Goal: Information Seeking & Learning: Learn about a topic

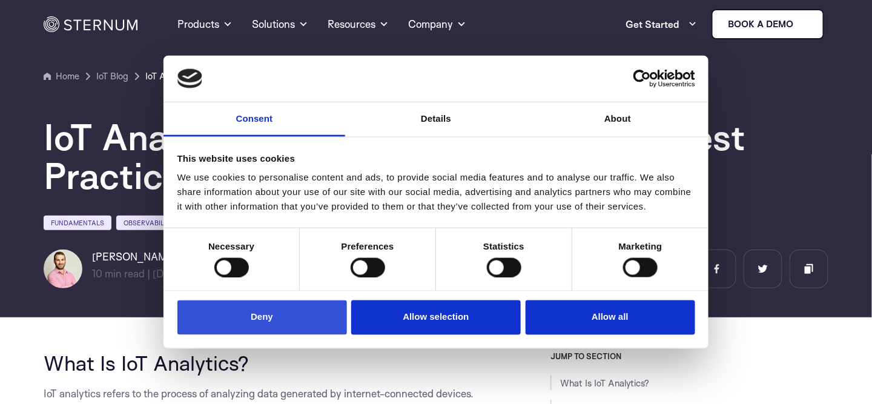
drag, startPoint x: 0, startPoint y: 0, endPoint x: 319, endPoint y: 325, distance: 455.4
click at [319, 325] on button "Deny" at bounding box center [263, 317] width 170 height 35
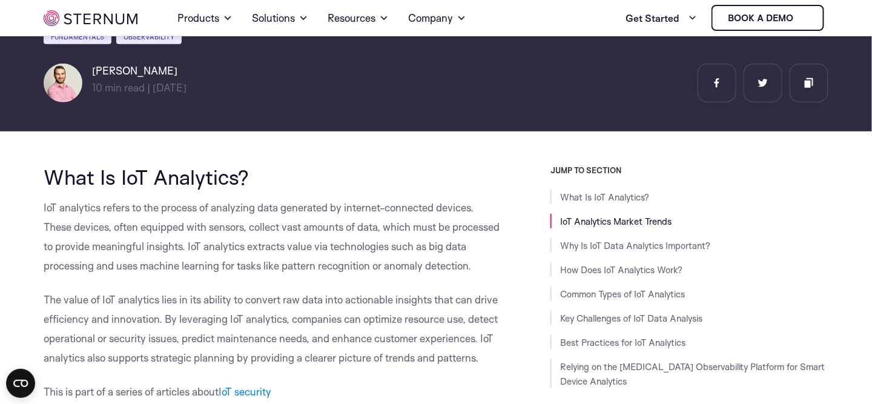
scroll to position [236, 0]
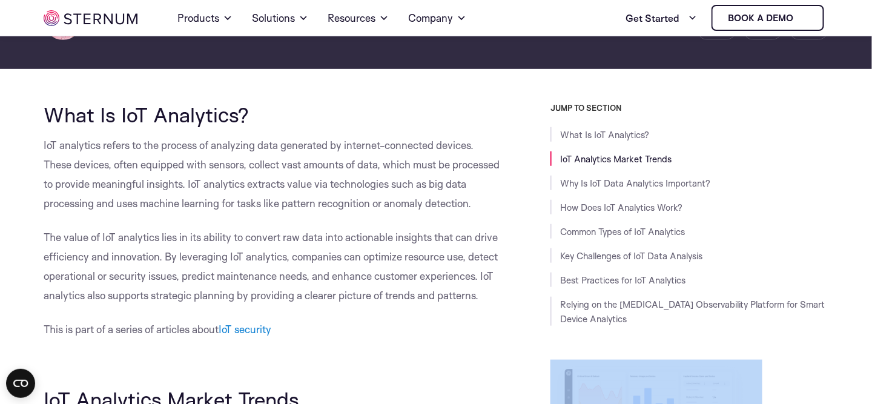
click at [829, 340] on div "JUMP TO SECTION What Is IoT Analytics? IoT Analytics Market Trends Why Is IoT D…" at bounding box center [665, 343] width 327 height 480
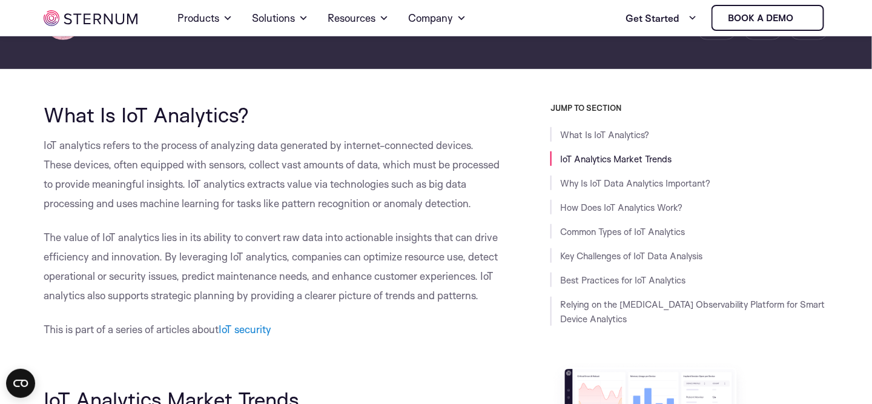
click at [308, 290] on span "The value of IoT analytics lies in its ability to convert raw data into actiona…" at bounding box center [271, 266] width 454 height 71
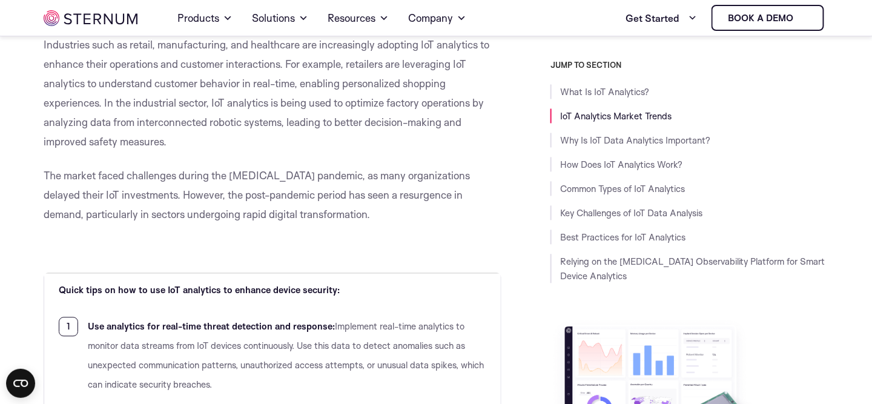
scroll to position [841, 0]
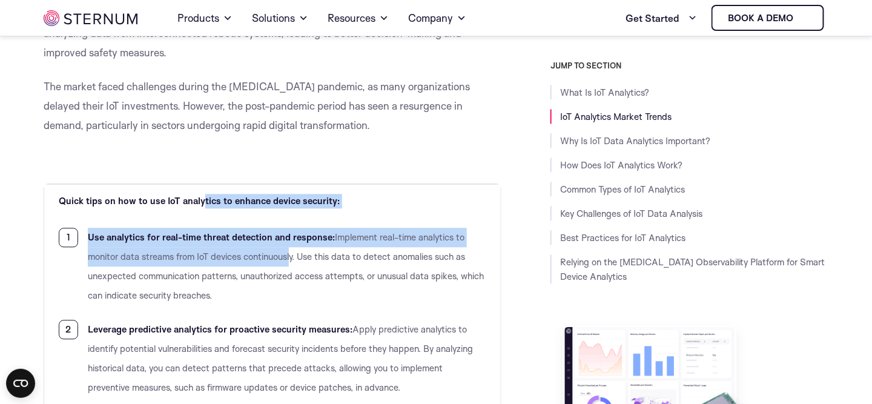
drag, startPoint x: 174, startPoint y: 214, endPoint x: 194, endPoint y: 241, distance: 33.0
drag, startPoint x: 194, startPoint y: 241, endPoint x: 133, endPoint y: 239, distance: 61.2
click at [133, 239] on span "Implement real-time analytics to monitor data streams from IoT devices continuo…" at bounding box center [286, 266] width 396 height 70
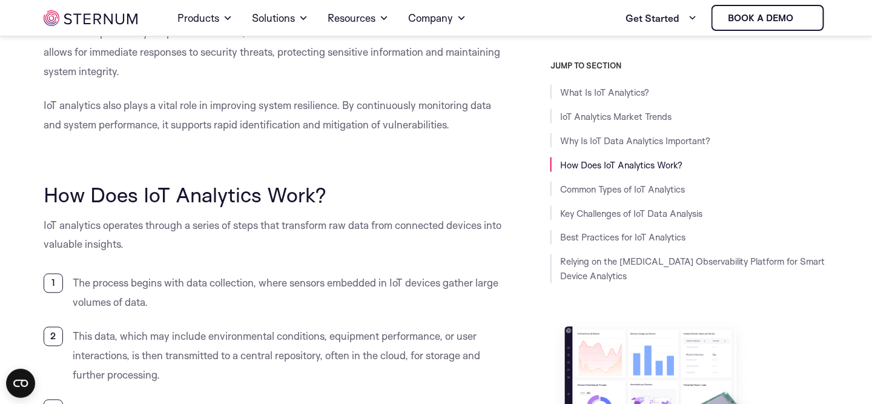
scroll to position [2114, 0]
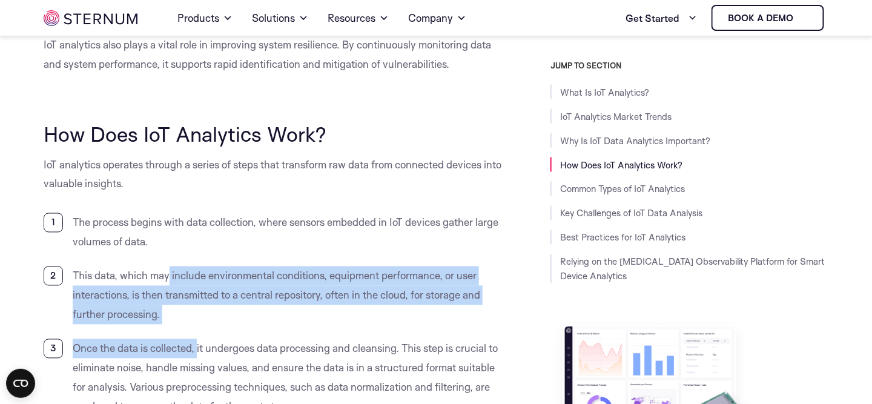
drag, startPoint x: 124, startPoint y: 202, endPoint x: 156, endPoint y: 229, distance: 41.3
click at [156, 229] on ol "The process begins with data collection, where sensors embedded in IoT devices …" at bounding box center [273, 407] width 458 height 388
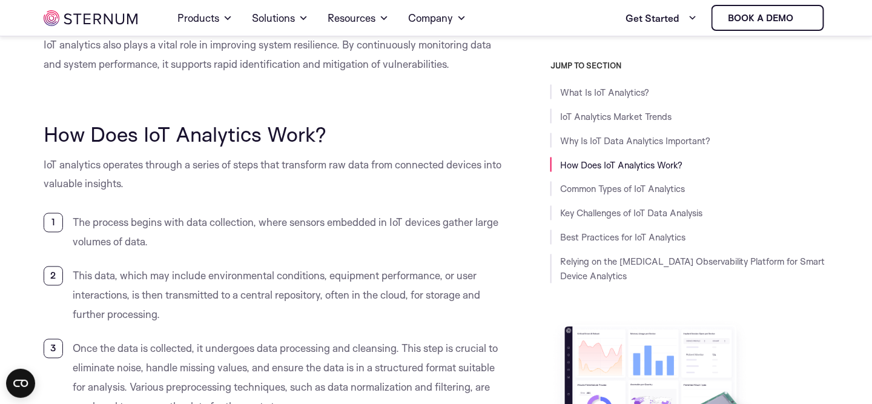
drag, startPoint x: 156, startPoint y: 229, endPoint x: 164, endPoint y: 233, distance: 8.9
click at [164, 233] on ol "The process begins with data collection, where sensors embedded in IoT devices …" at bounding box center [273, 407] width 458 height 388
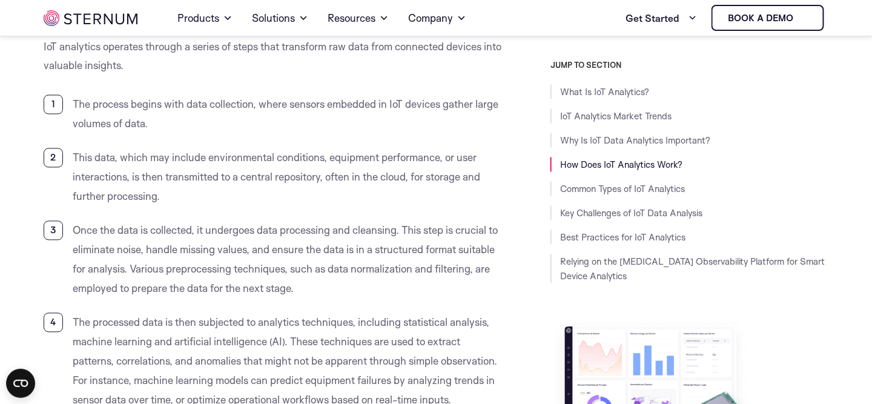
scroll to position [2235, 0]
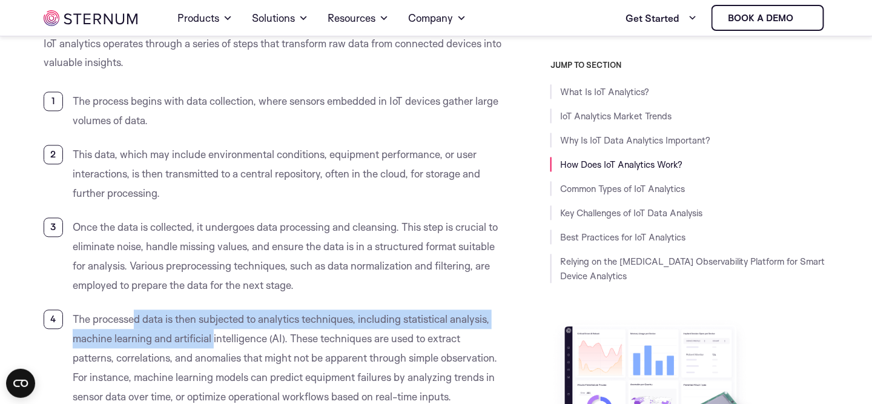
drag, startPoint x: 94, startPoint y: 221, endPoint x: 128, endPoint y: 247, distance: 43.6
click at [128, 313] on span "The processed data is then subjected to analytics techniques, including statist…" at bounding box center [285, 358] width 425 height 90
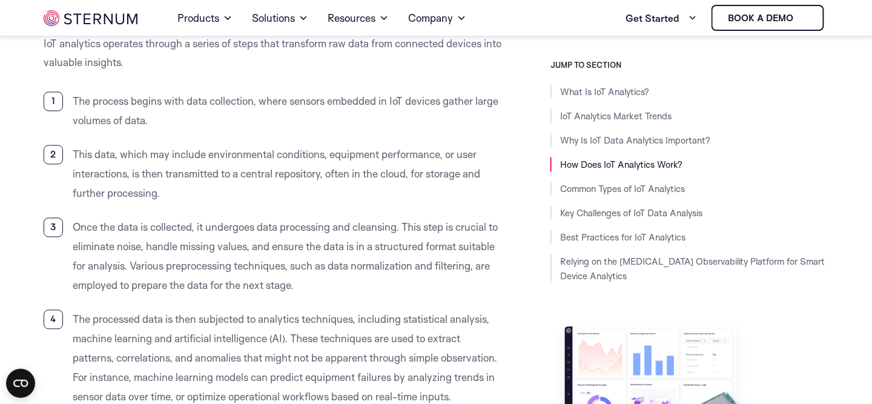
click at [131, 313] on span "The processed data is then subjected to analytics techniques, including statist…" at bounding box center [285, 358] width 425 height 90
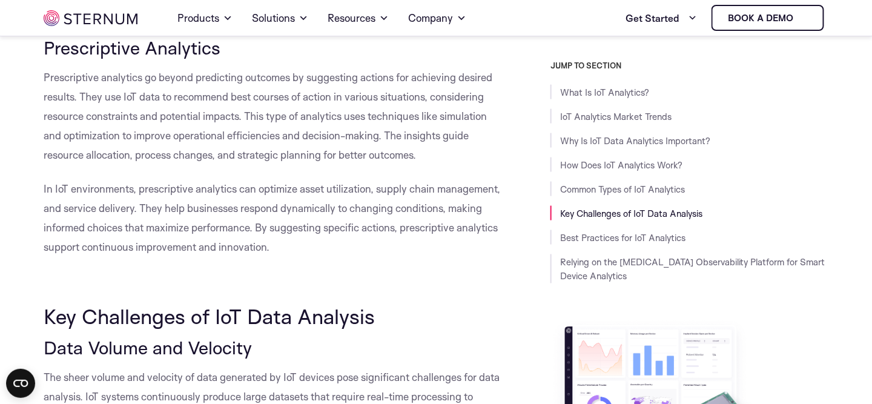
scroll to position [3568, 0]
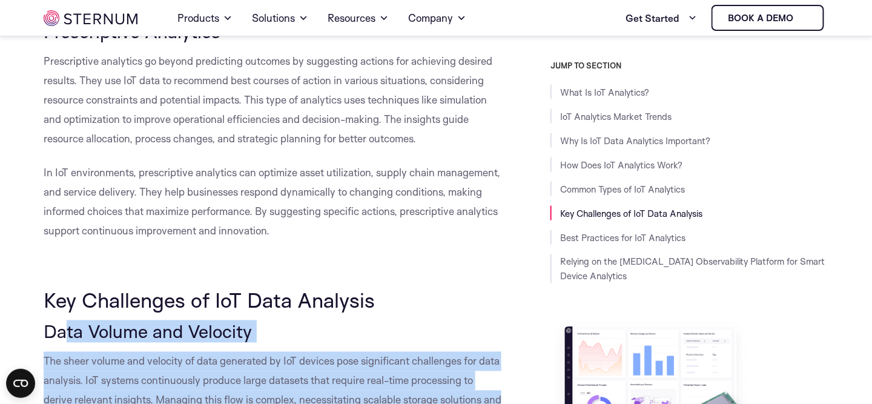
drag, startPoint x: 24, startPoint y: 221, endPoint x: 199, endPoint y: 320, distance: 201.1
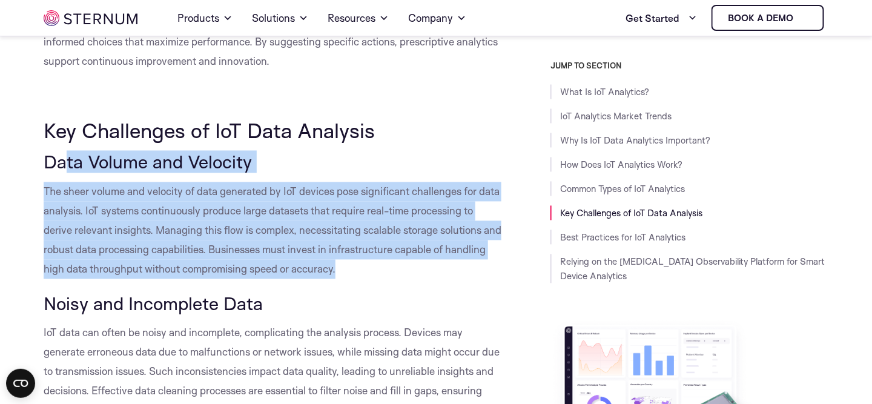
scroll to position [3749, 0]
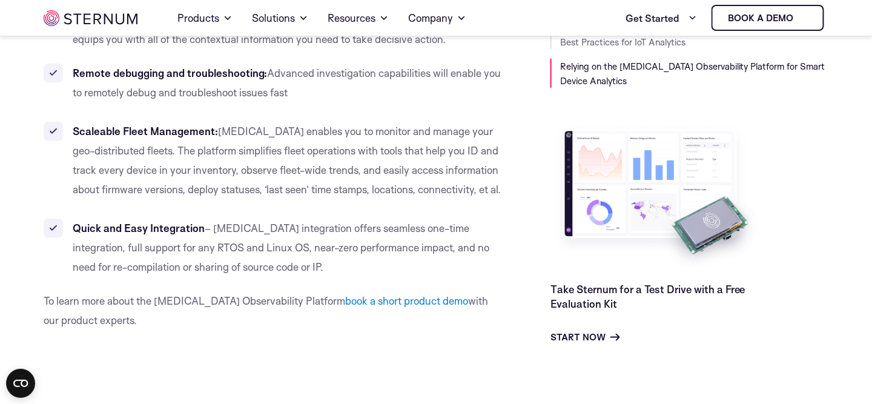
scroll to position [6475, 0]
